Goal: Information Seeking & Learning: Learn about a topic

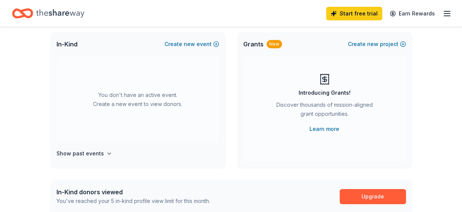
scroll to position [38, 0]
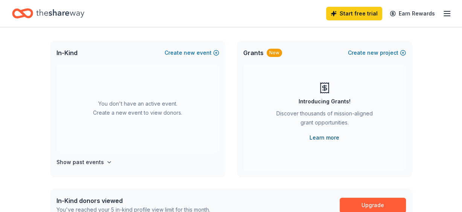
click at [330, 138] on link "Learn more" at bounding box center [325, 137] width 30 height 9
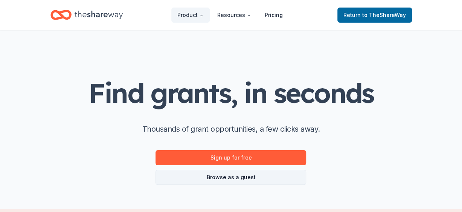
click at [225, 181] on link "Browse as a guest" at bounding box center [231, 177] width 151 height 15
click at [223, 177] on link "Browse as a guest" at bounding box center [231, 177] width 151 height 15
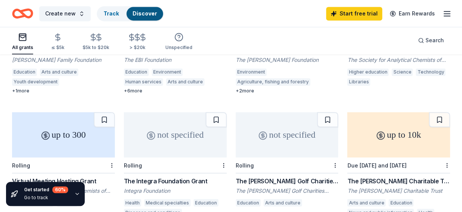
scroll to position [564, 0]
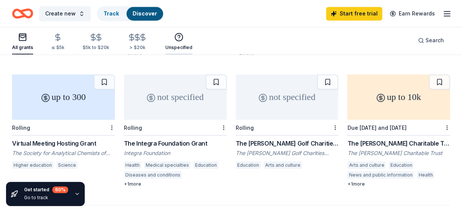
click at [177, 49] on div "Unspecified" at bounding box center [178, 47] width 27 height 6
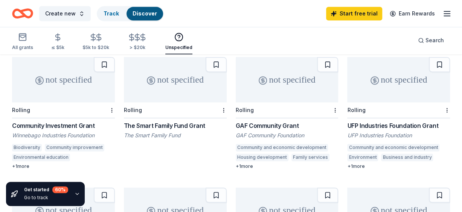
scroll to position [489, 0]
